Goal: Use online tool/utility: Utilize a website feature to perform a specific function

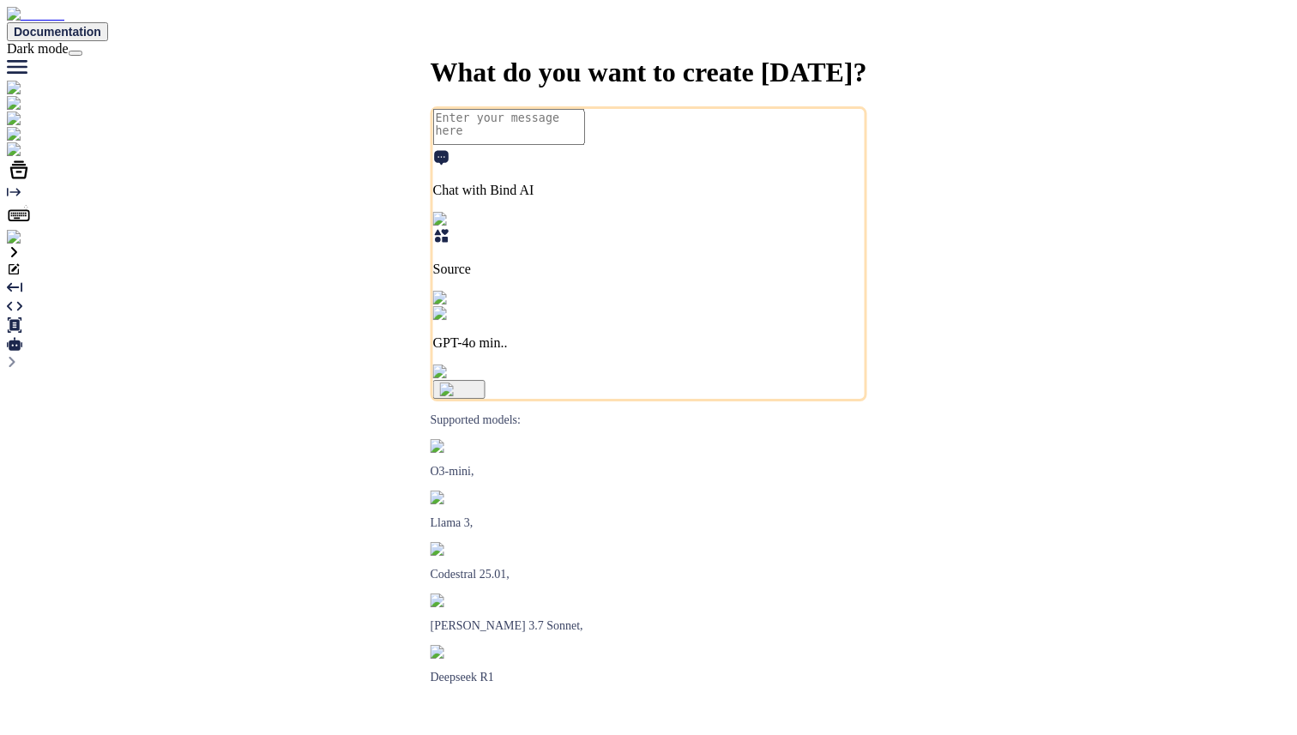
type textarea "x"
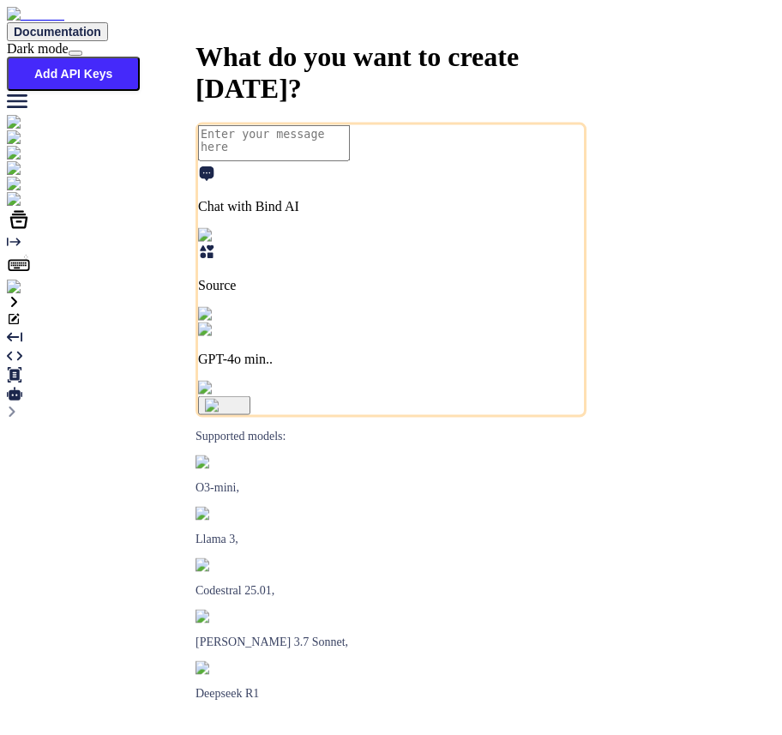
click at [26, 295] on img at bounding box center [35, 287] width 56 height 15
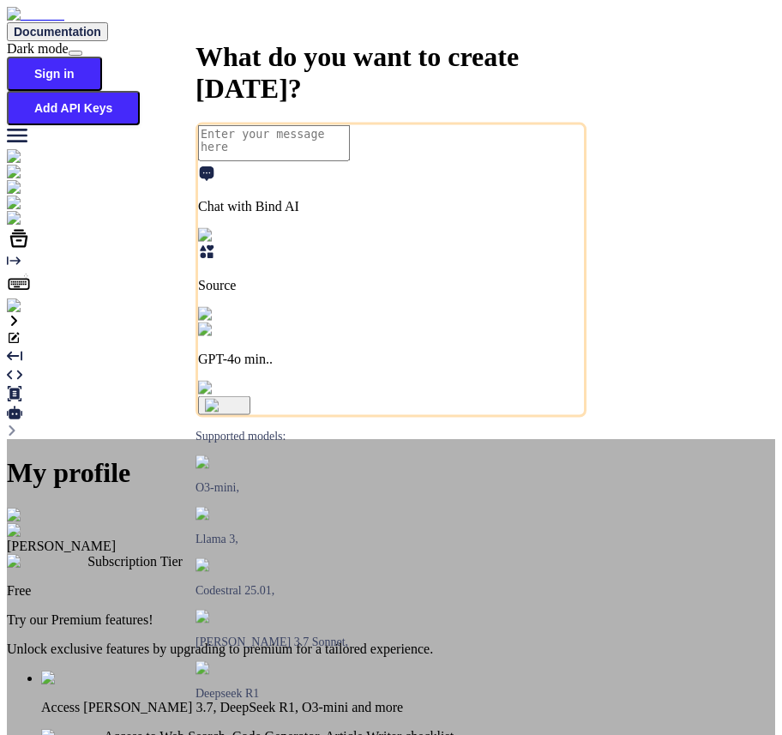
click at [49, 508] on img at bounding box center [28, 515] width 42 height 15
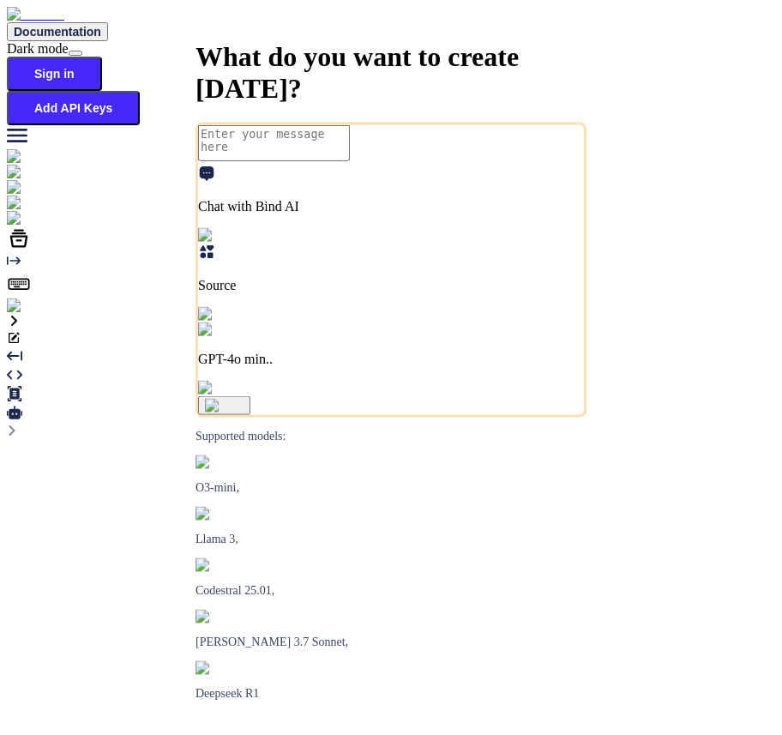
click at [396, 293] on p "Source" at bounding box center [391, 285] width 386 height 15
click at [461, 348] on div at bounding box center [391, 348] width 768 height 0
click at [282, 214] on p "Chat with Bind AI" at bounding box center [391, 206] width 386 height 15
click at [524, 348] on div at bounding box center [391, 348] width 768 height 0
click at [515, 367] on p "GPT-4o min.." at bounding box center [391, 359] width 386 height 15
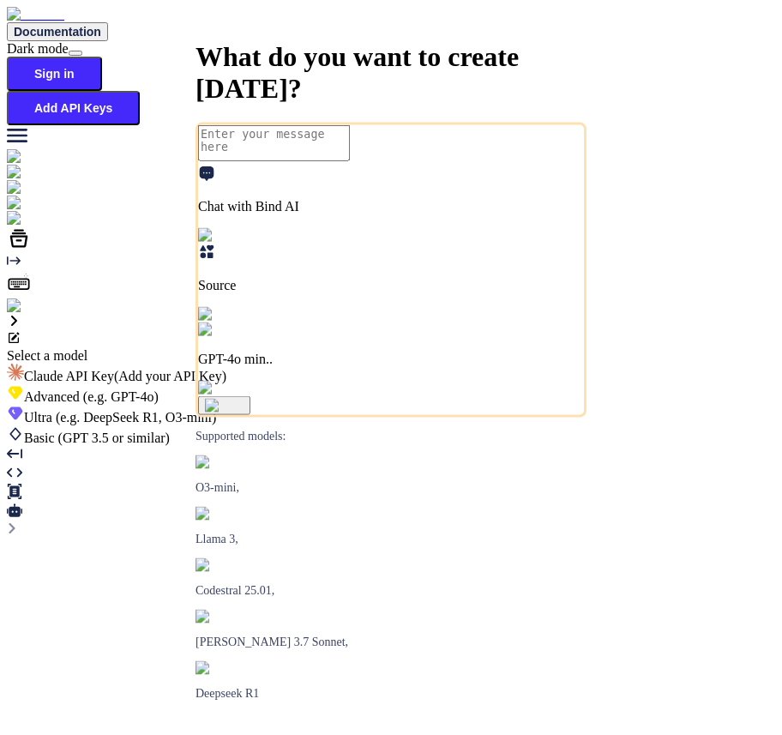
click at [159, 389] on span "Advanced (e.g. GPT-4o)" at bounding box center [91, 396] width 135 height 15
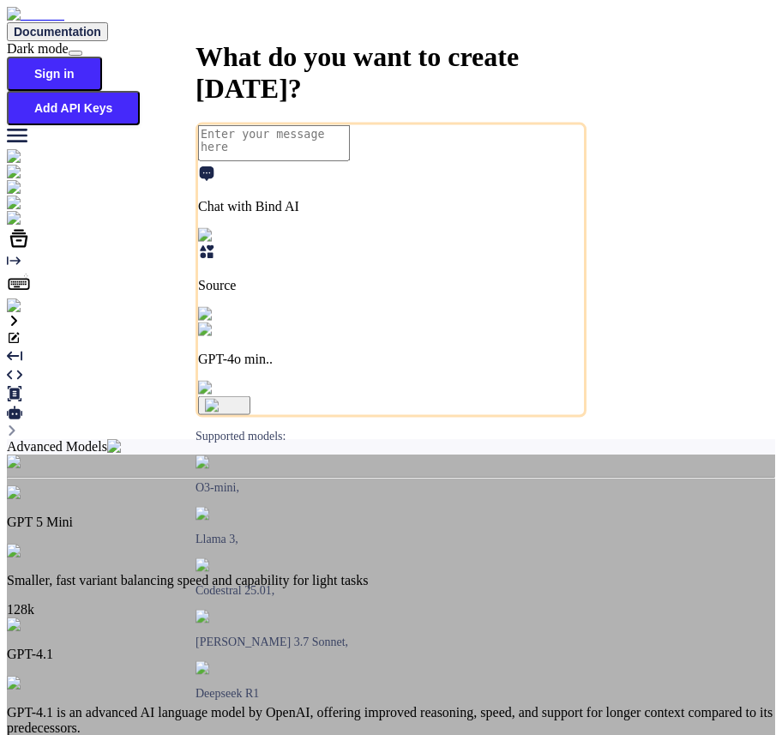
click at [655, 439] on div "Advanced Models GPT 5 Mini Smaller, fast variant balancing speed and capability…" at bounding box center [391, 739] width 768 height 600
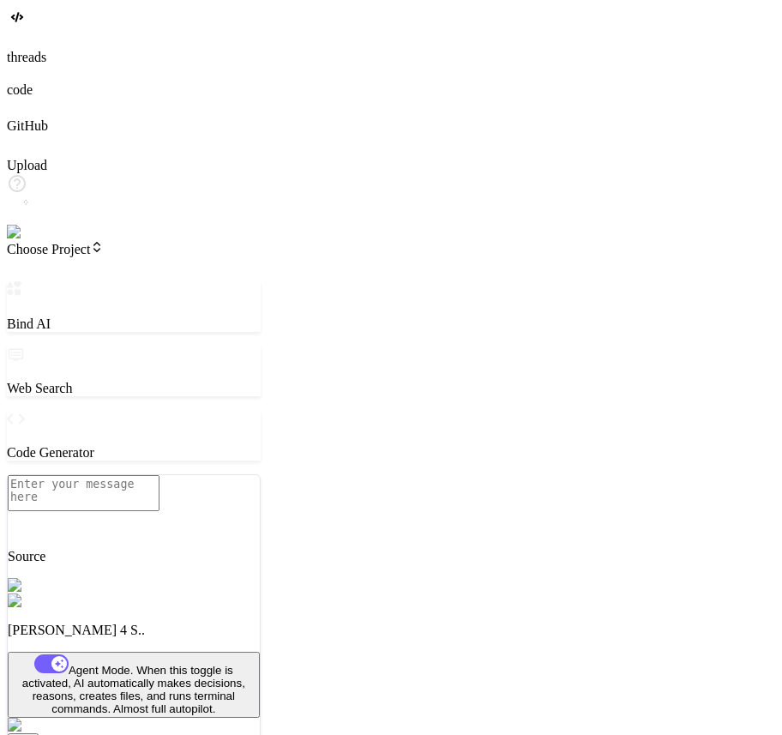
click at [129, 564] on p "Source" at bounding box center [134, 556] width 252 height 15
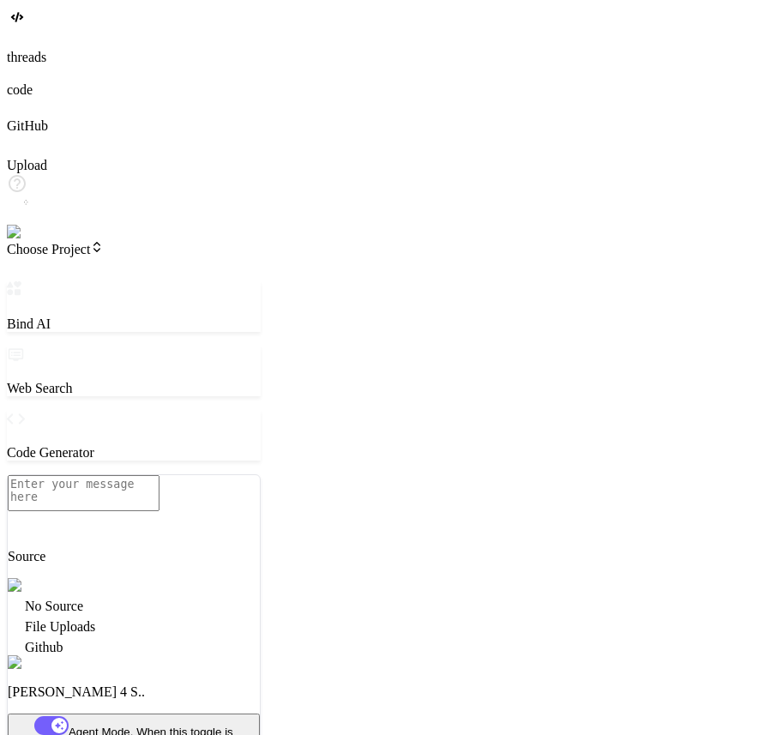
click at [225, 593] on div at bounding box center [134, 593] width 252 height 0
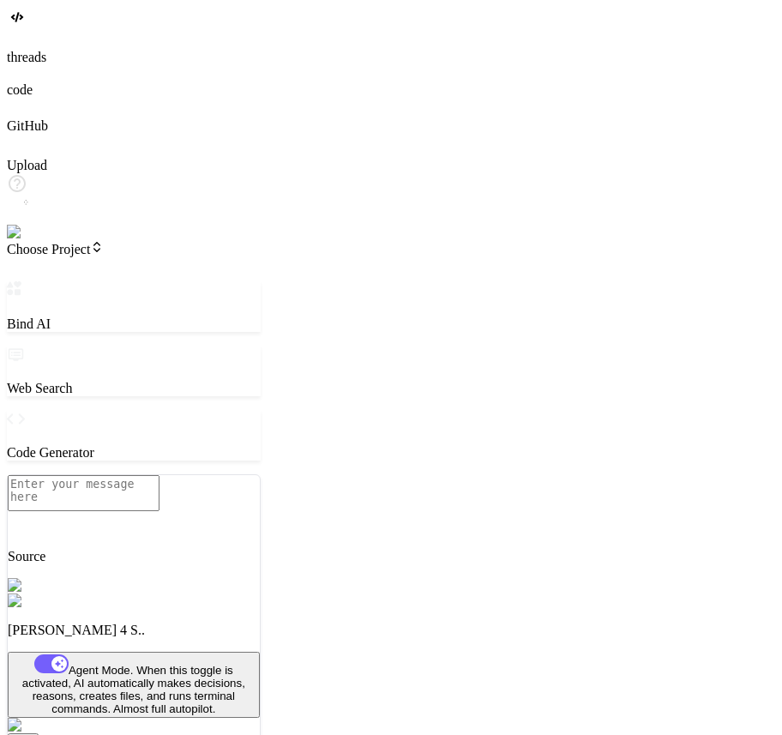
click at [227, 637] on p "Claude 4 S.." at bounding box center [134, 630] width 252 height 15
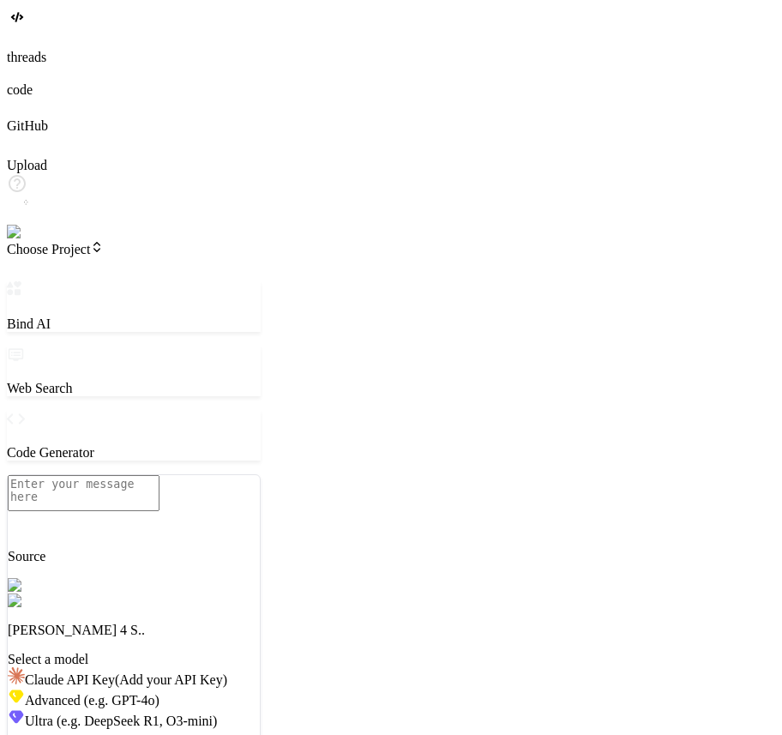
click at [160, 693] on span "Advanced (e.g. GPT-4o)" at bounding box center [92, 700] width 135 height 15
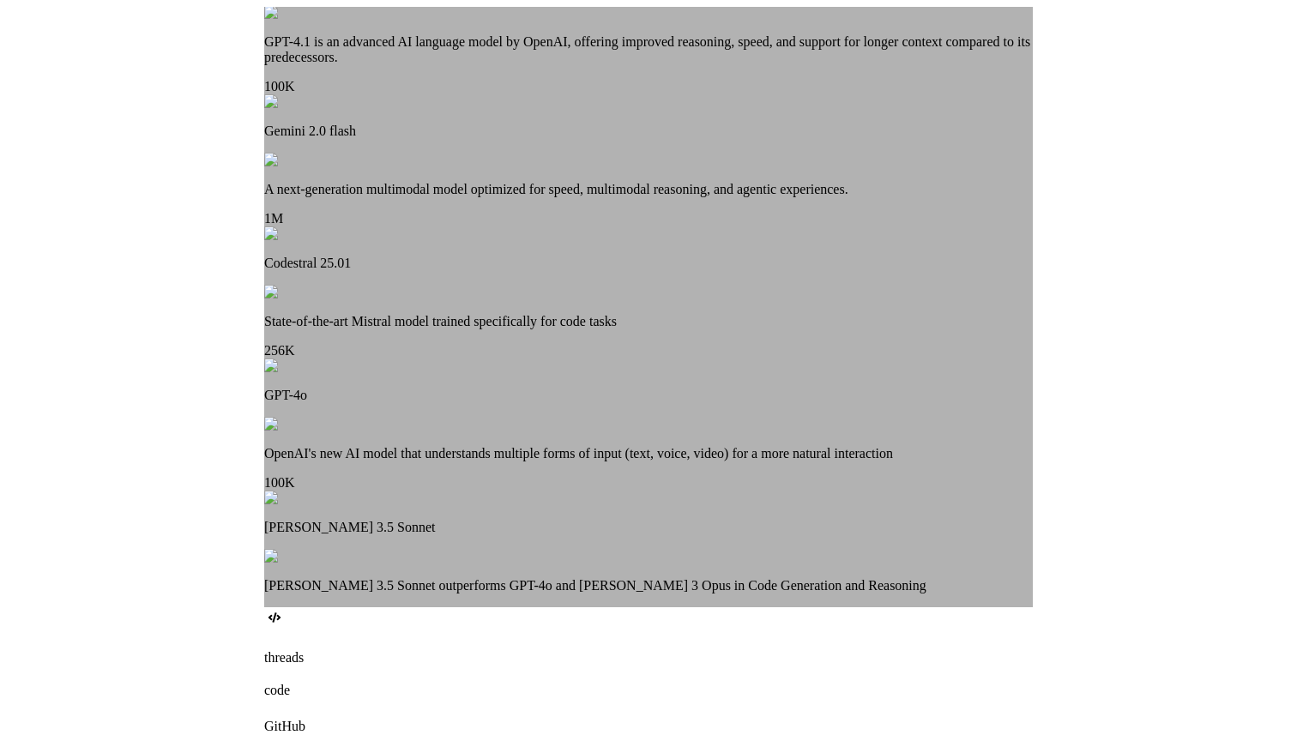
scroll to position [407, 0]
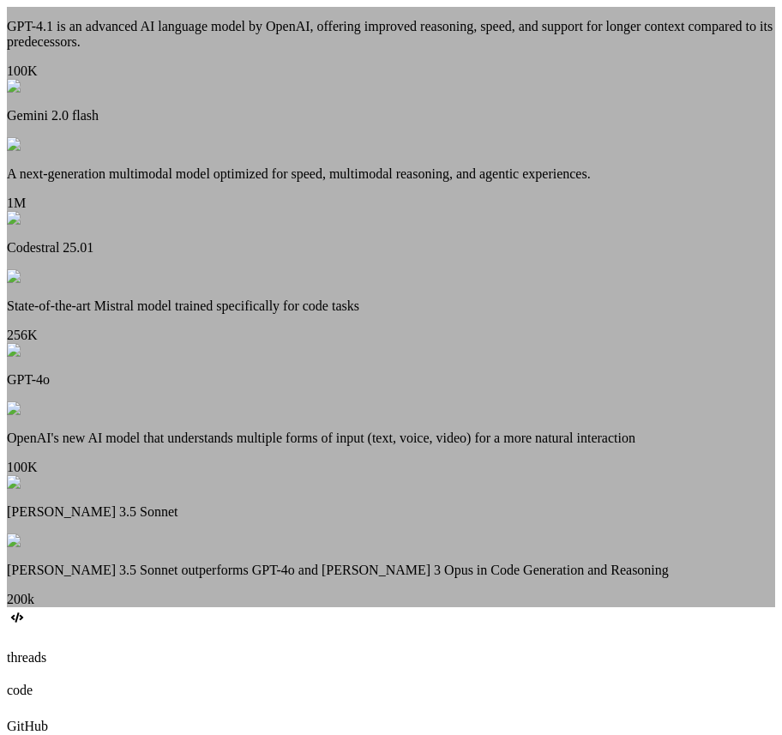
click at [192, 448] on div "Advanced Models GPT 5 Mini Smaller, fast variant balancing speed and capability…" at bounding box center [391, 307] width 768 height 600
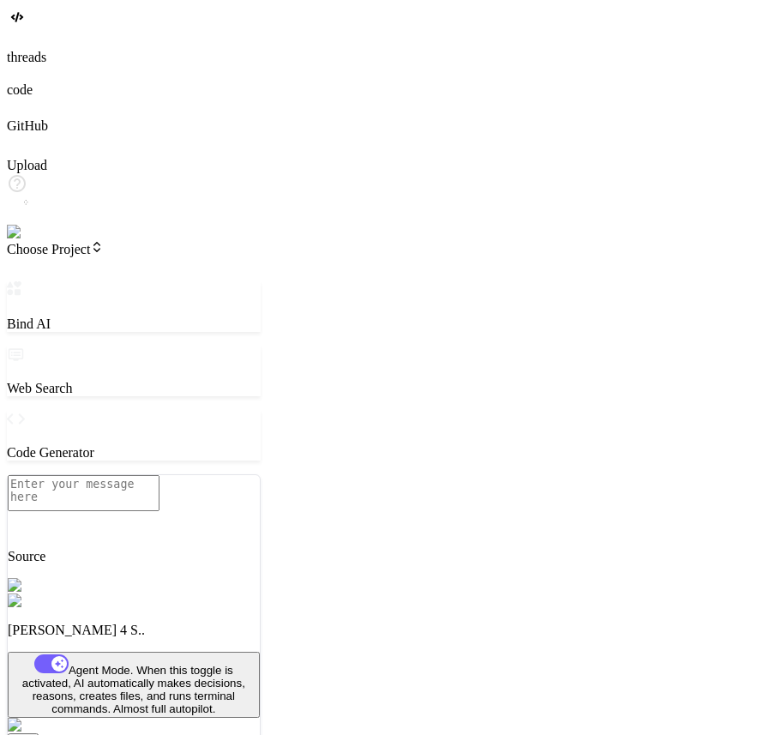
click at [219, 638] on p "Claude 4 S.." at bounding box center [134, 630] width 252 height 15
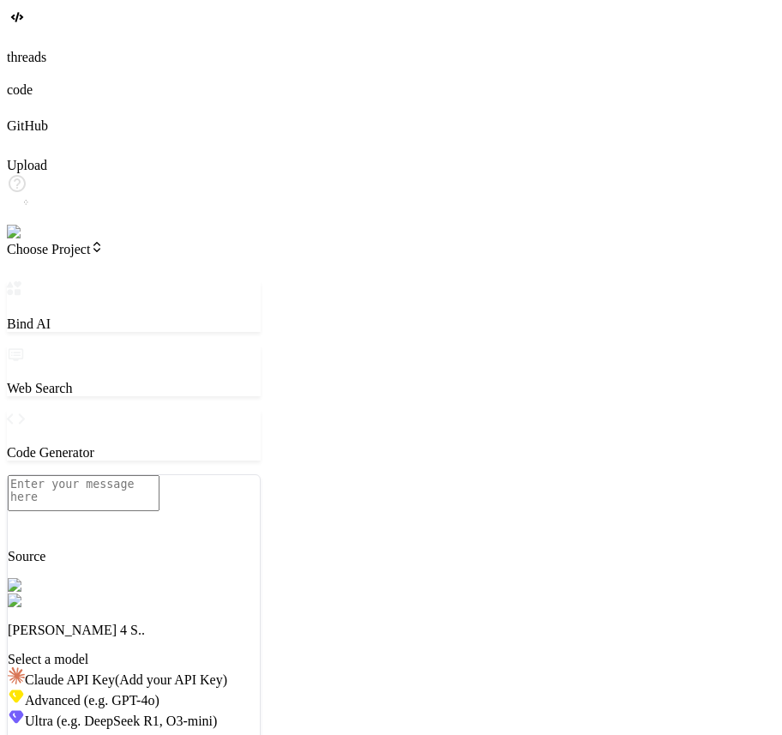
click at [260, 667] on div "Claude API Key (Add your API Key)" at bounding box center [134, 677] width 252 height 21
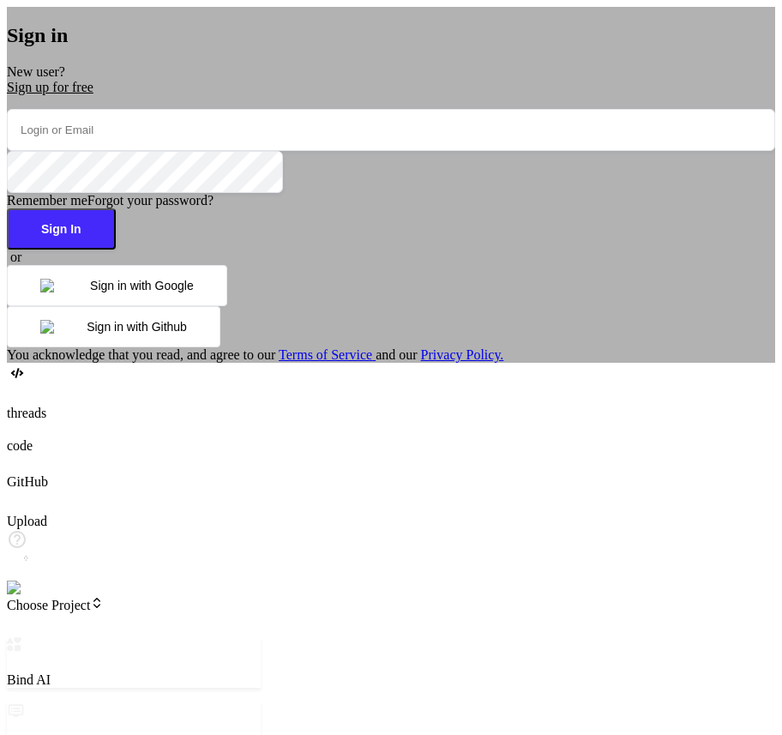
click at [169, 280] on div "Sign in New user? Sign up for free Remember me Forgot your password? Sign In or…" at bounding box center [391, 185] width 768 height 356
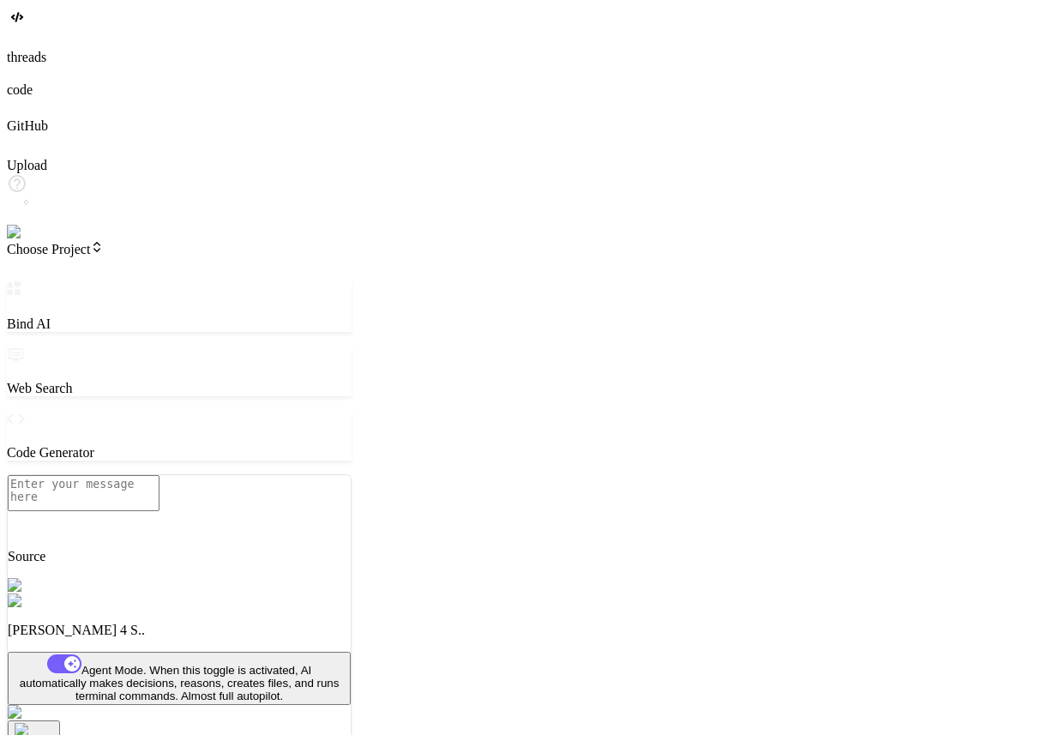
click at [225, 638] on p "Claude 4 S.." at bounding box center [179, 630] width 343 height 15
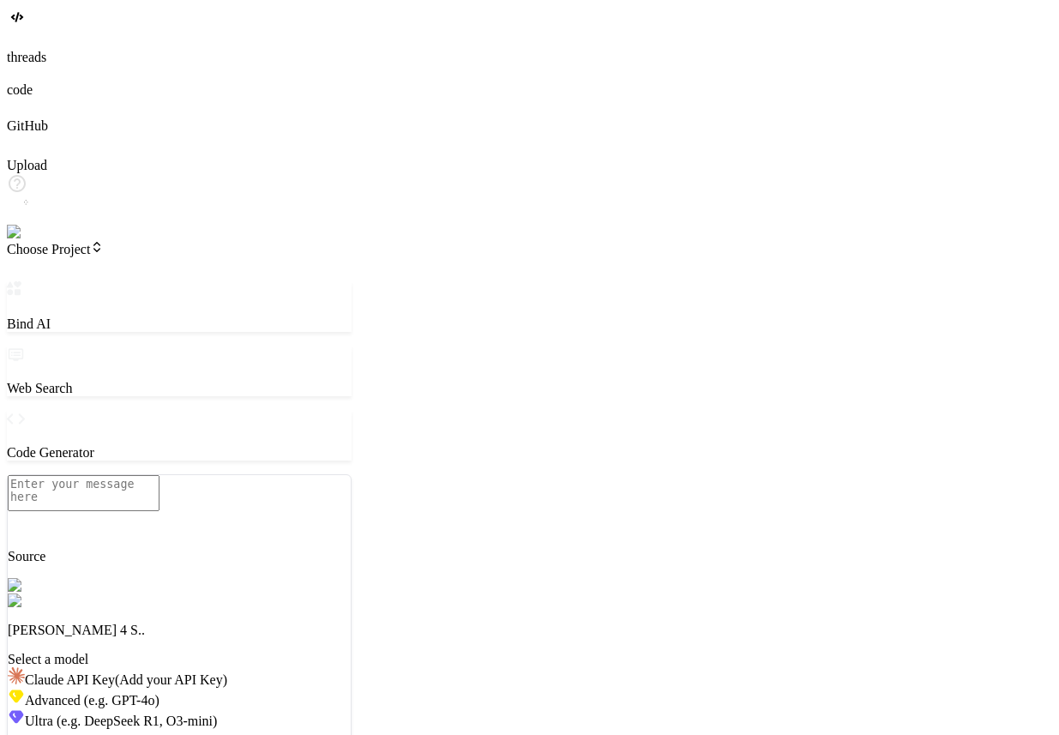
click at [171, 734] on span "Basic (GPT 3.5 or similar)" at bounding box center [98, 741] width 146 height 15
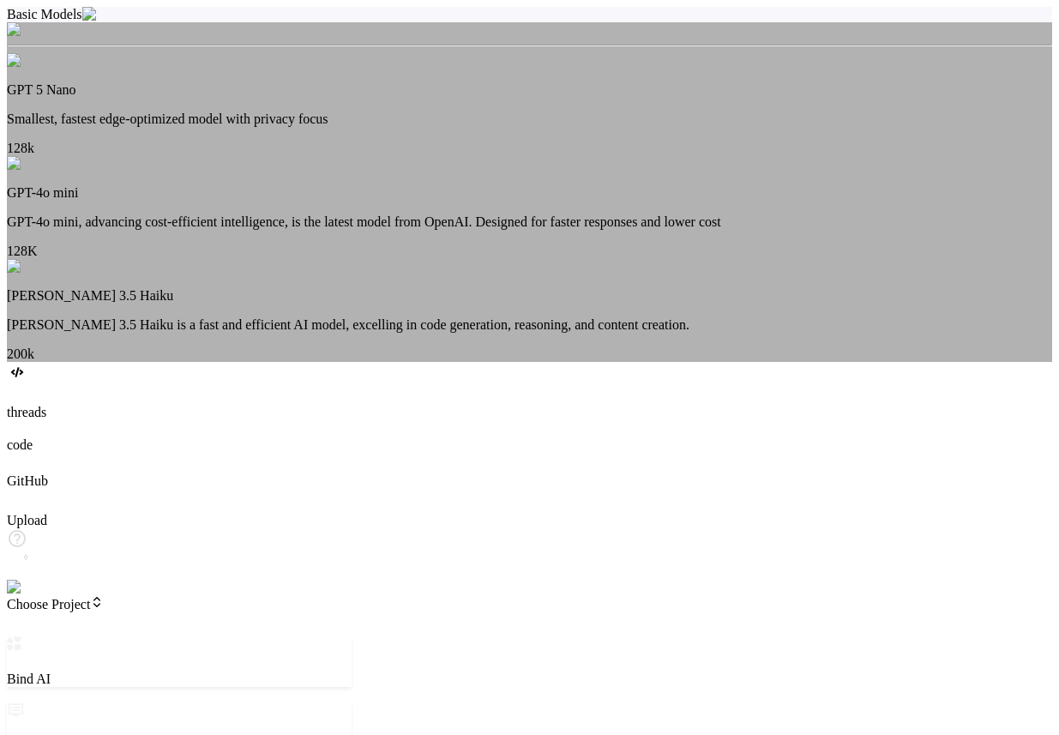
click at [49, 38] on img at bounding box center [28, 29] width 42 height 15
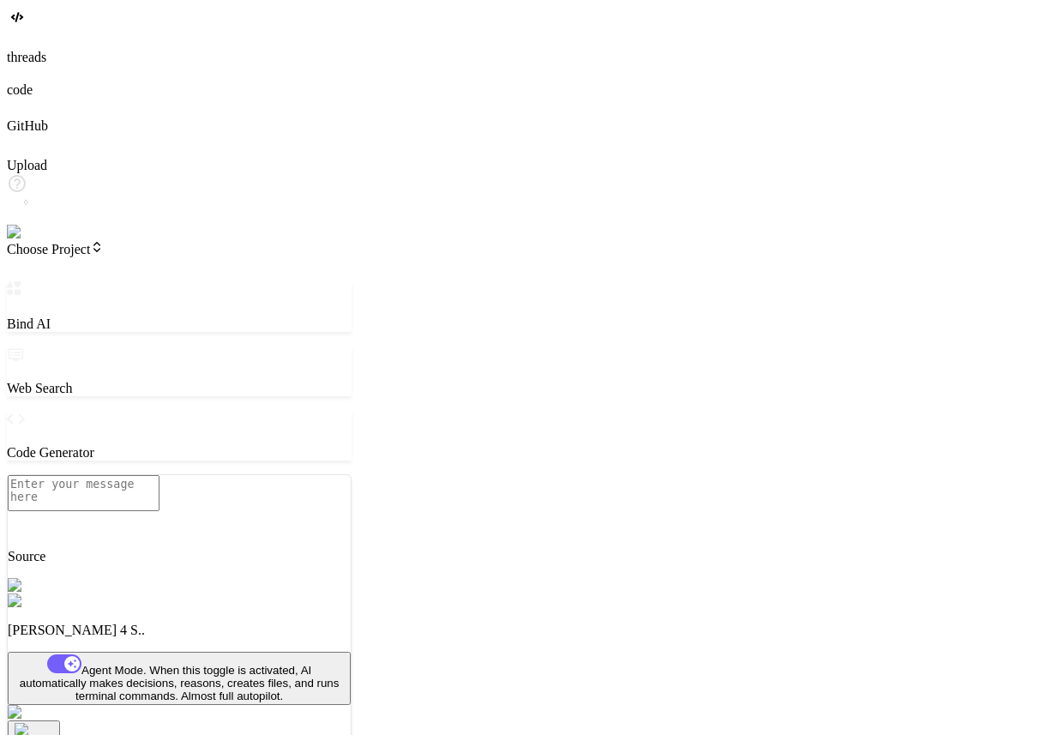
click at [21, 115] on icon at bounding box center [15, 106] width 17 height 17
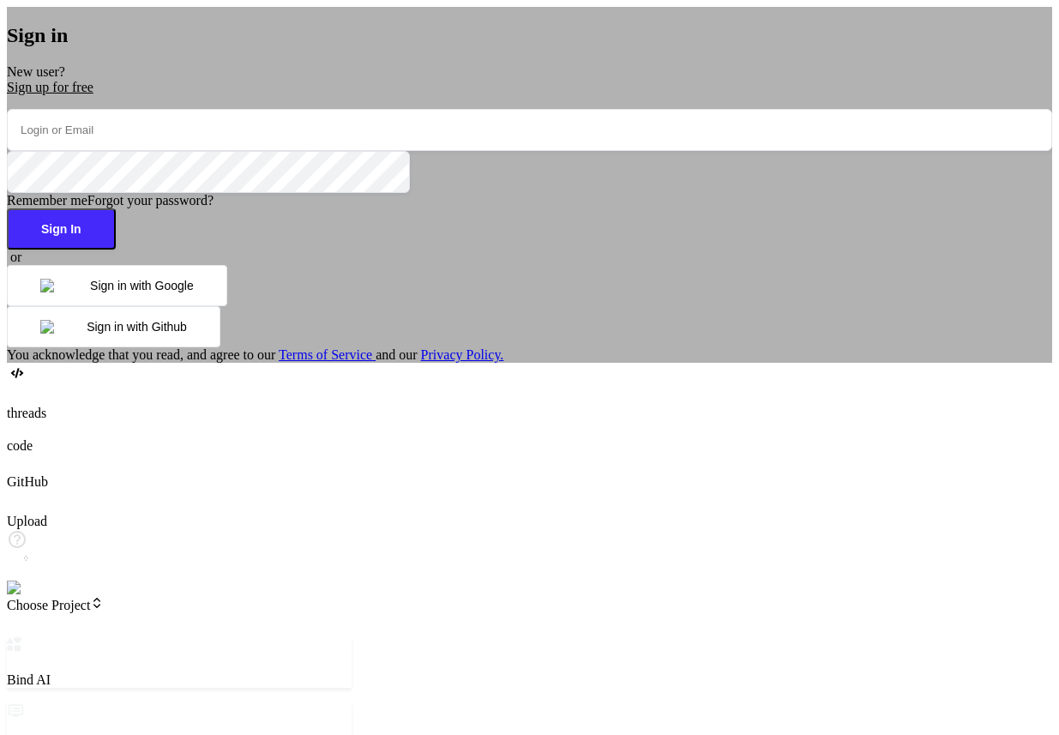
click at [227, 306] on button "Sign in with Google" at bounding box center [117, 285] width 220 height 41
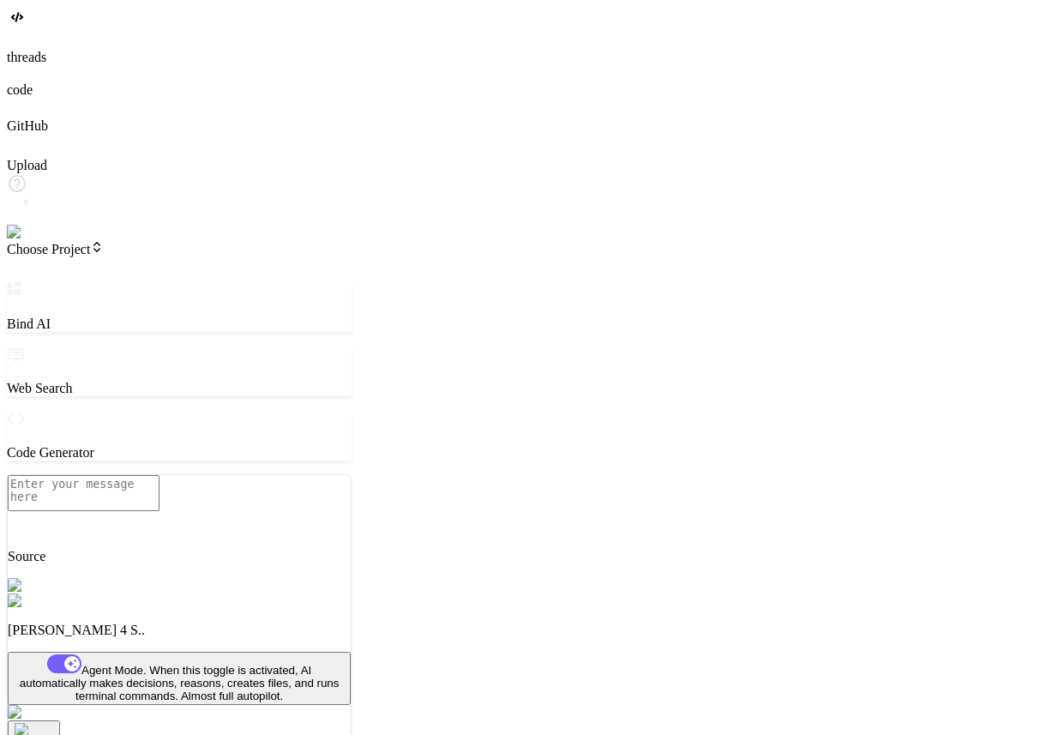
click at [21, 115] on icon at bounding box center [15, 106] width 17 height 17
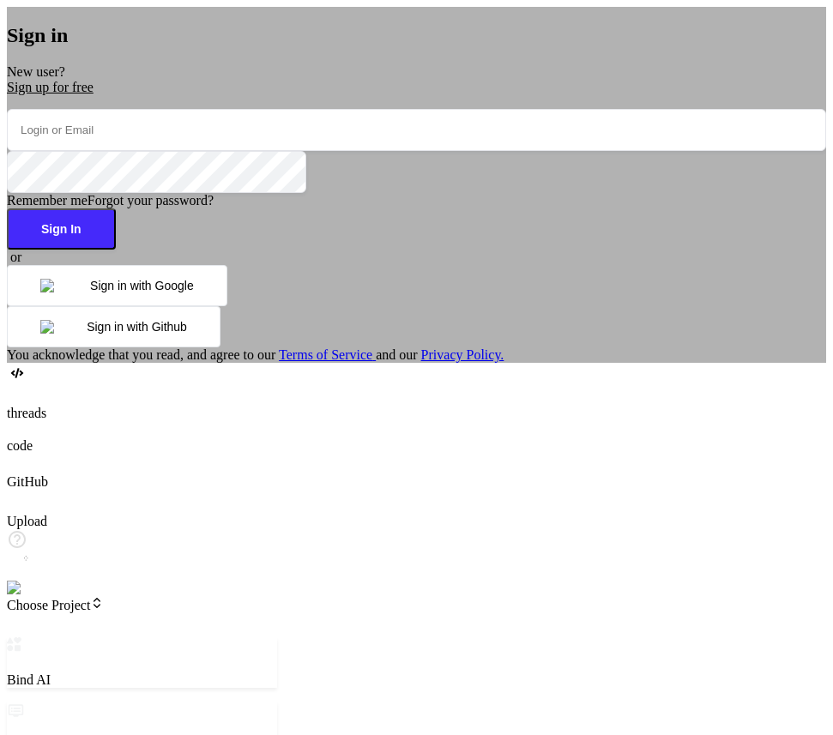
type textarea "x"
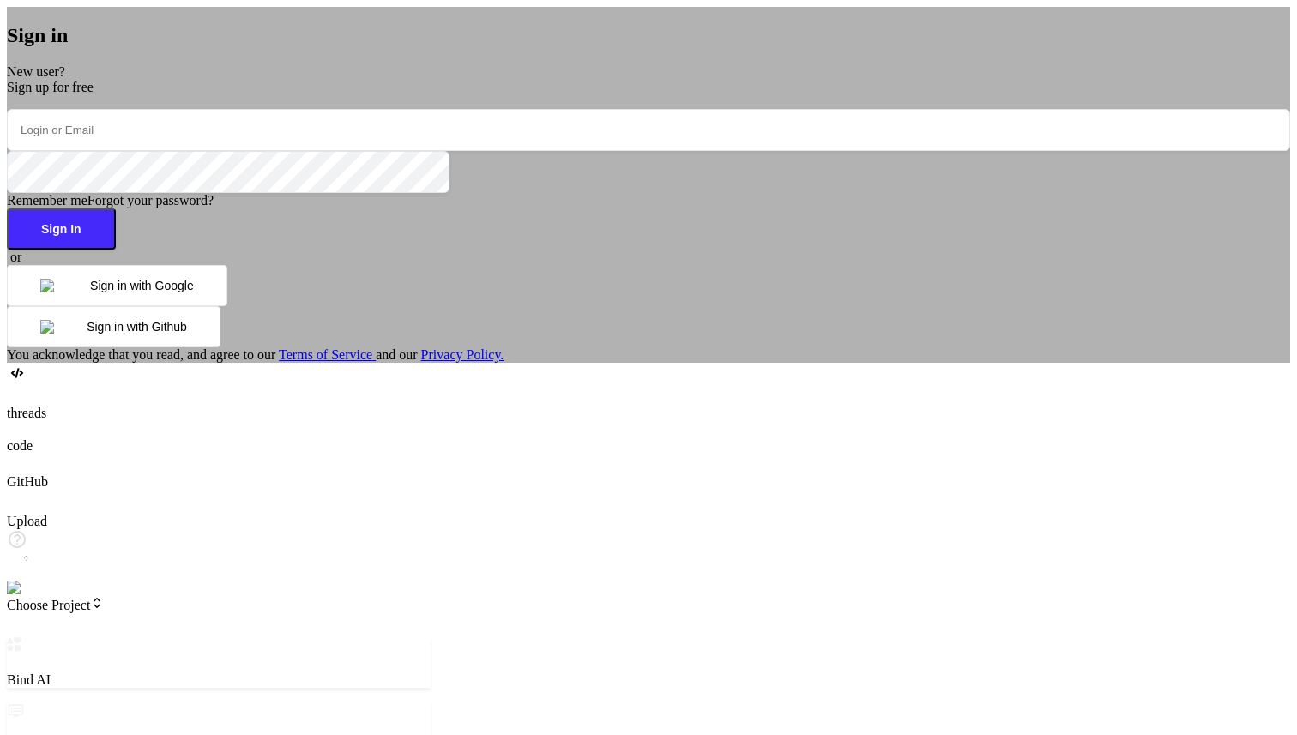
click at [227, 306] on button "Sign in with Google" at bounding box center [117, 285] width 220 height 41
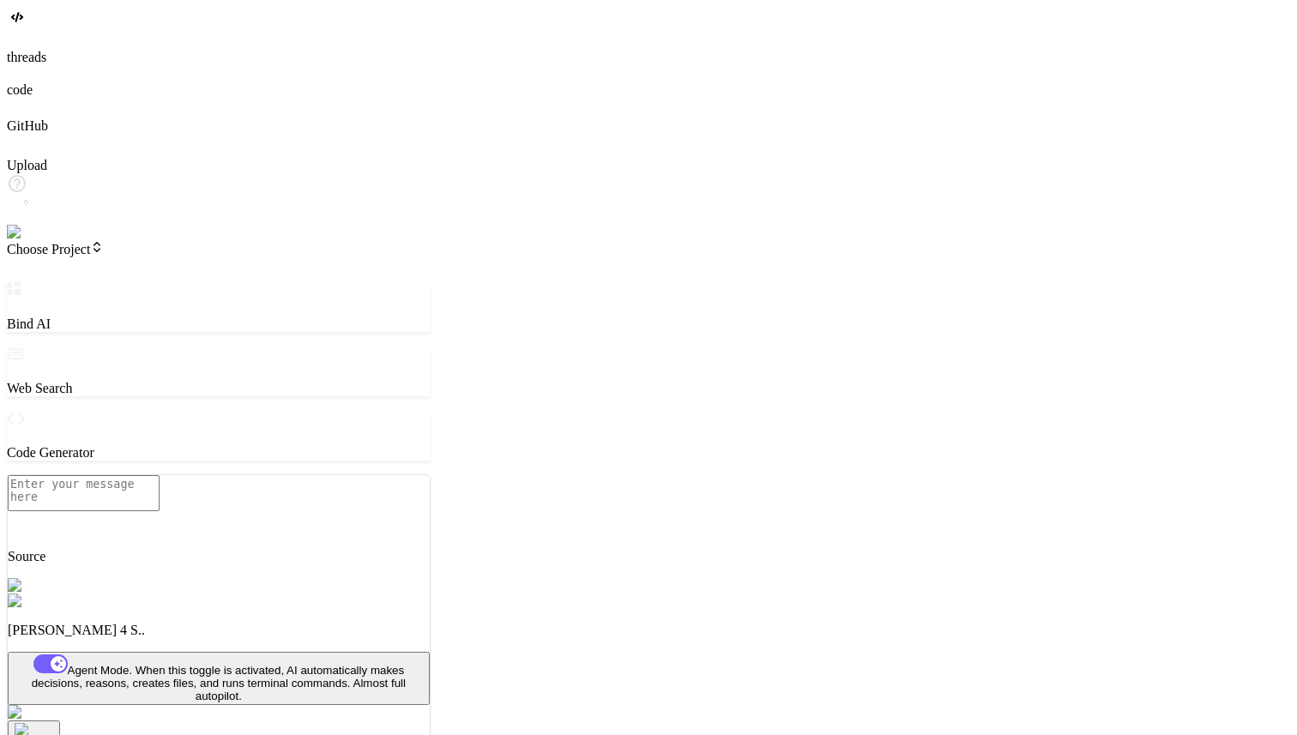
click at [23, 240] on img at bounding box center [30, 232] width 47 height 15
click at [24, 115] on icon at bounding box center [15, 106] width 17 height 17
